Goal: Find specific page/section: Find specific page/section

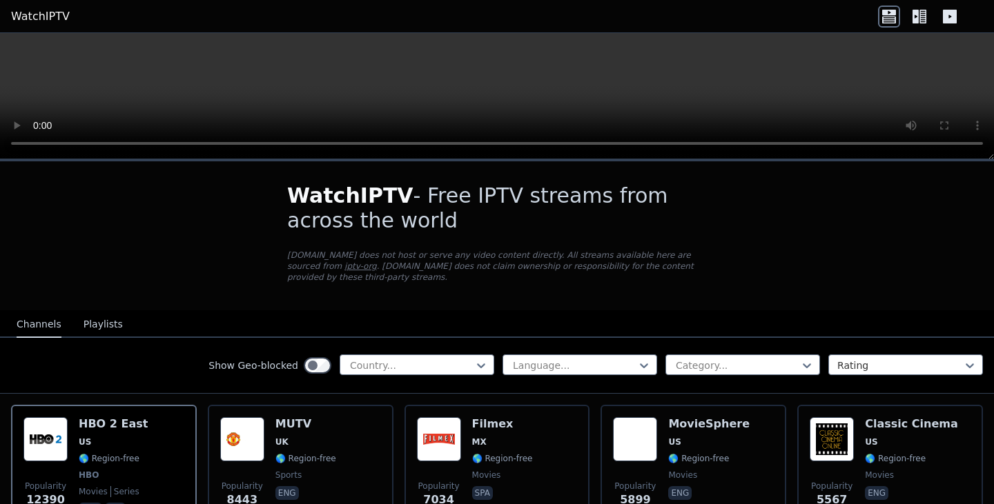
scroll to position [119, 0]
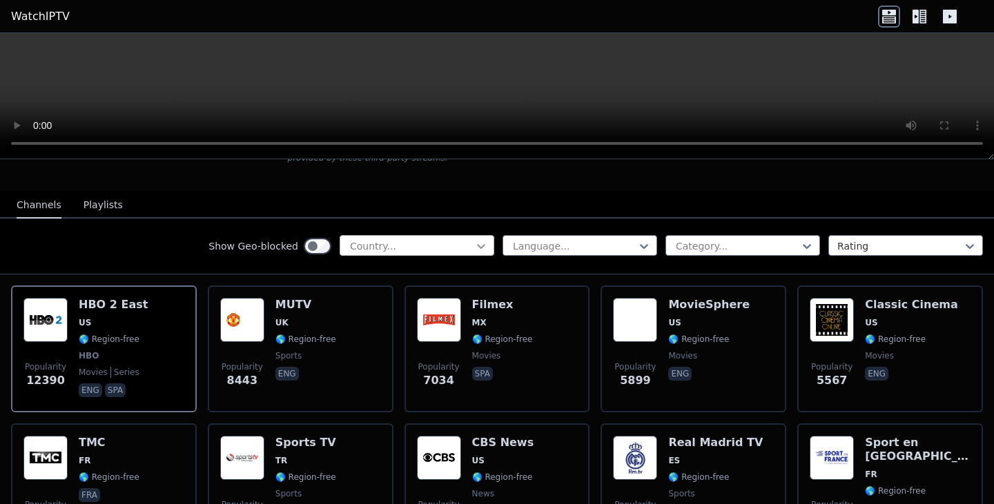
click at [477, 244] on icon at bounding box center [481, 246] width 8 height 5
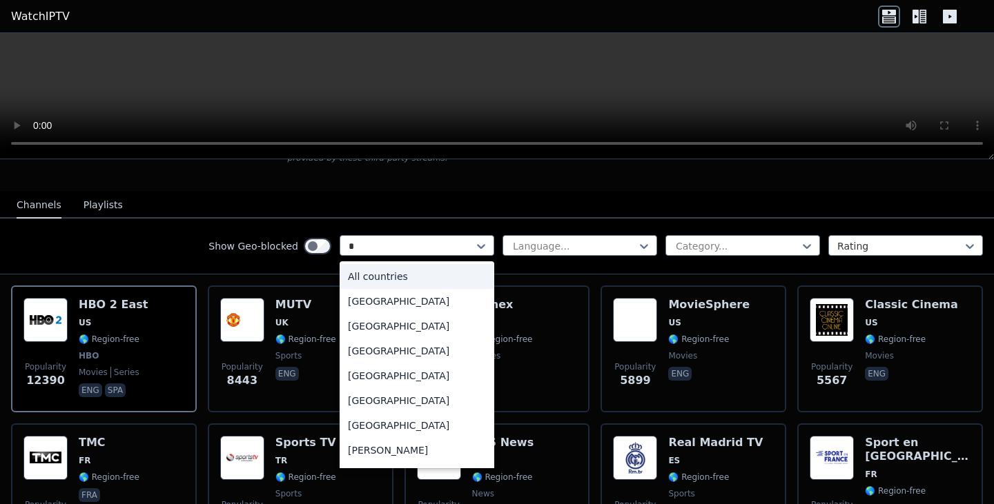
type input "*"
click at [397, 364] on div "[GEOGRAPHIC_DATA]" at bounding box center [416, 376] width 155 height 25
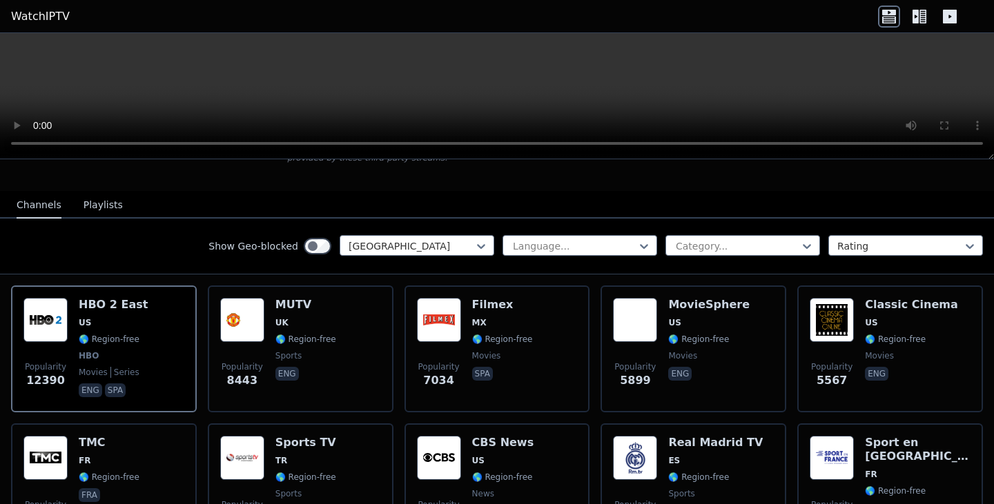
scroll to position [71, 0]
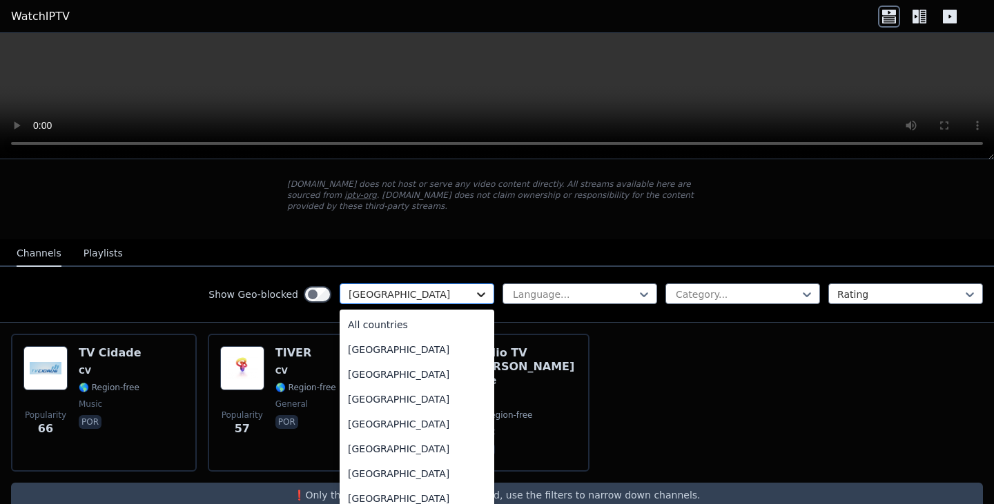
click at [477, 293] on icon at bounding box center [481, 295] width 8 height 5
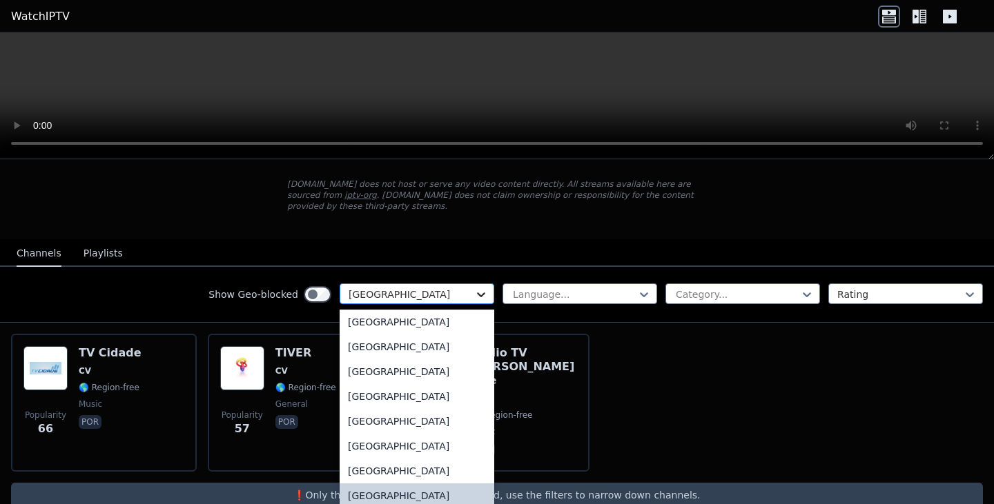
type input "*"
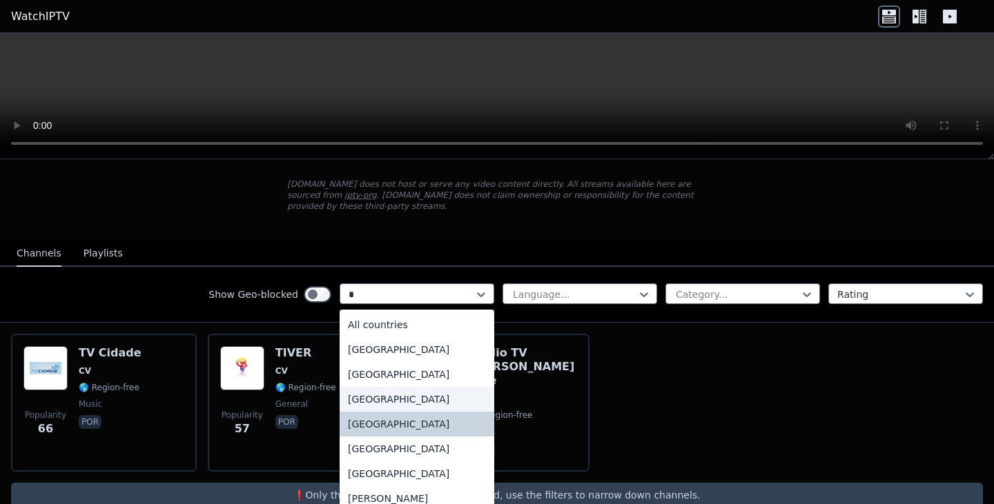
click at [349, 387] on div "[GEOGRAPHIC_DATA]" at bounding box center [416, 399] width 155 height 25
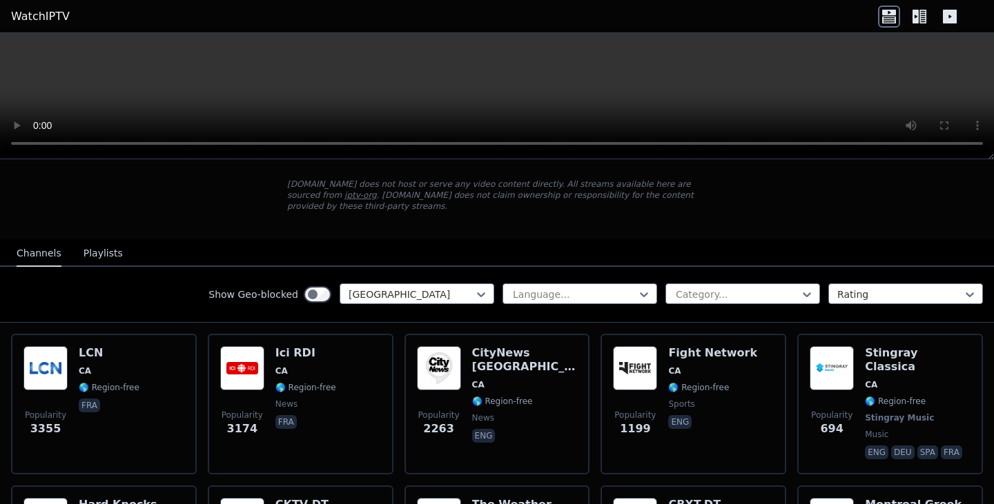
scroll to position [72, 0]
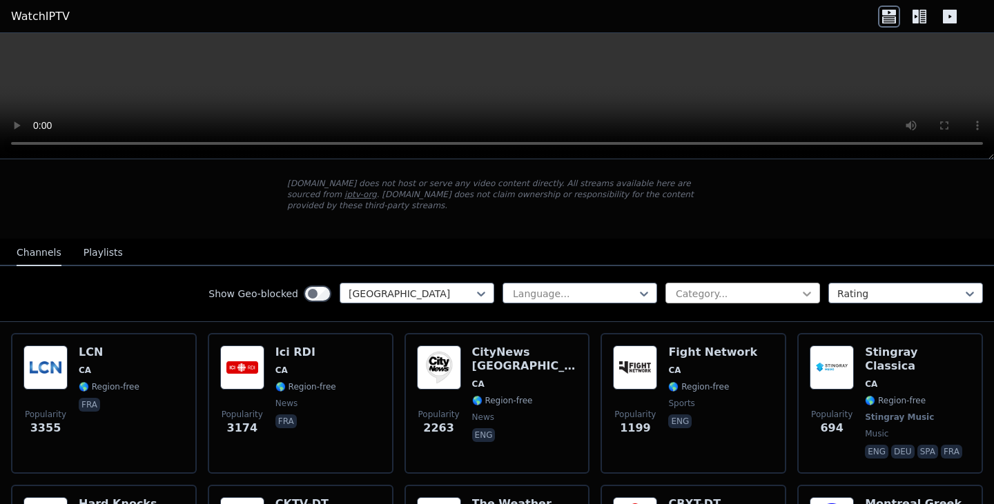
click at [800, 287] on icon at bounding box center [807, 294] width 14 height 14
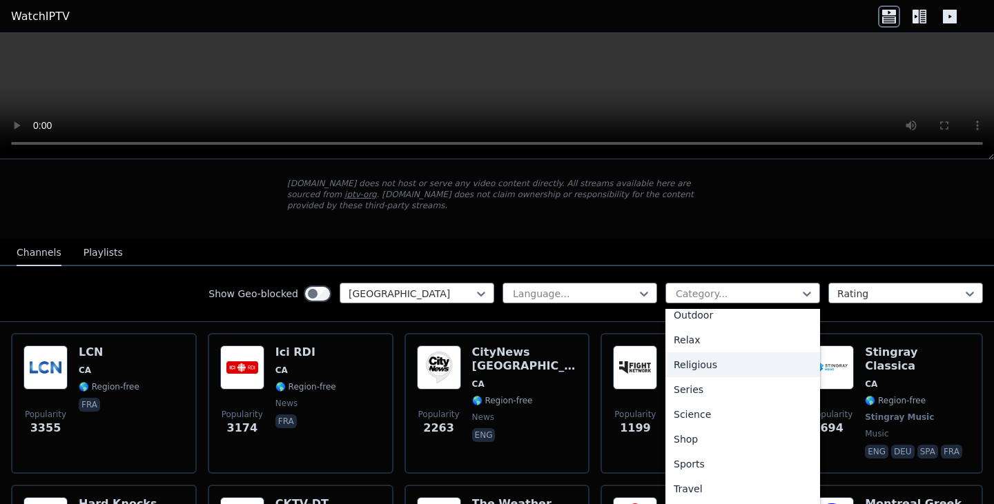
scroll to position [457, 0]
click at [679, 451] on div "Sports" at bounding box center [742, 463] width 155 height 25
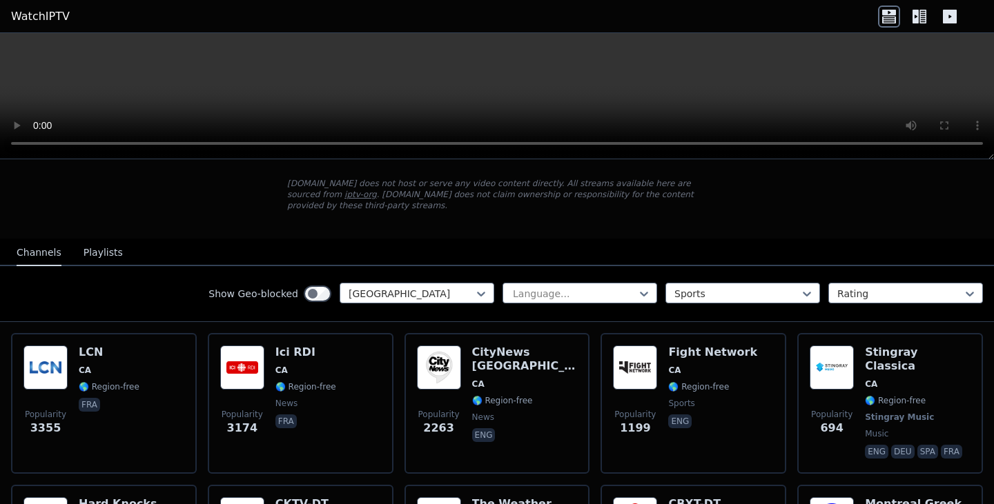
scroll to position [71, 0]
